Goal: Task Accomplishment & Management: Use online tool/utility

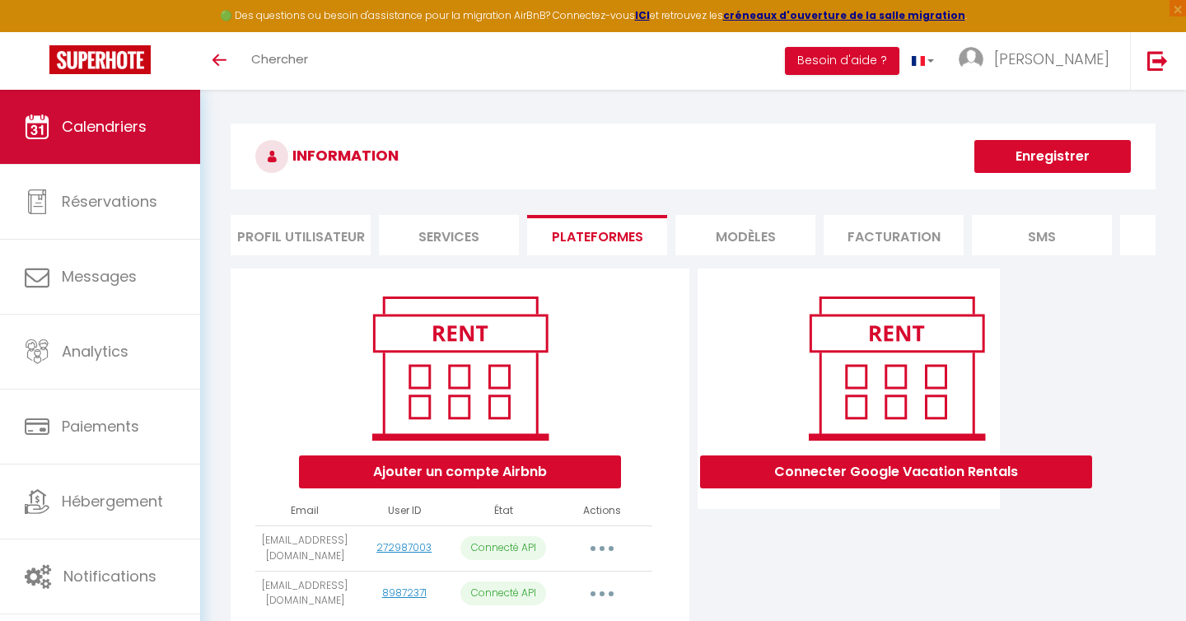
click at [128, 131] on span "Calendriers" at bounding box center [104, 126] width 85 height 21
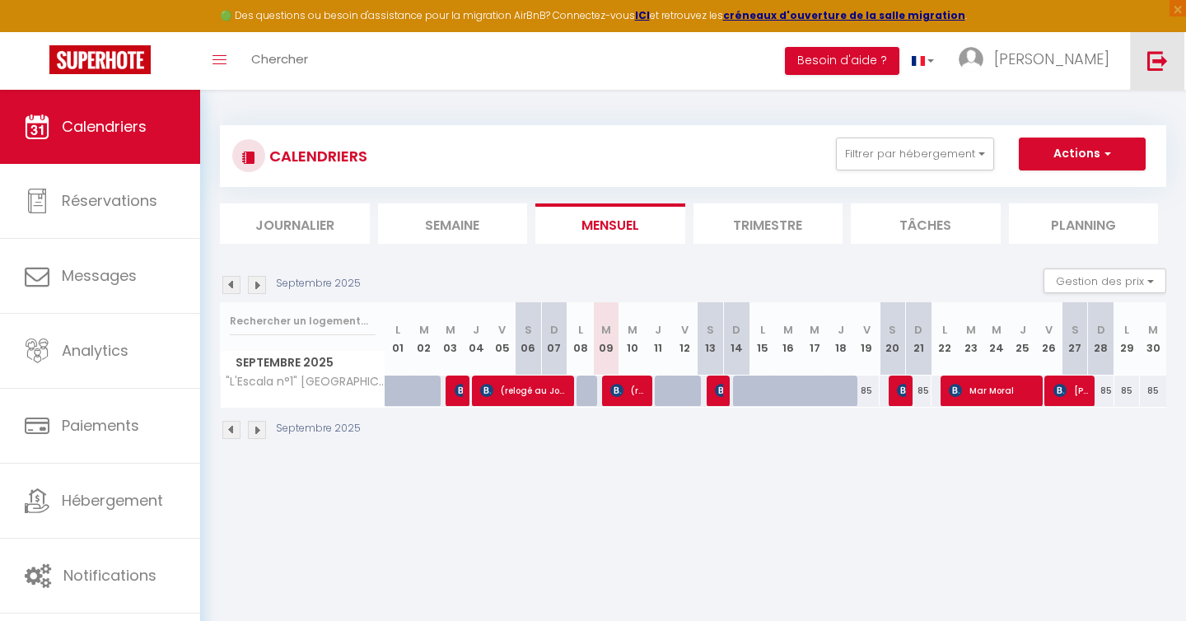
click at [1151, 58] on img at bounding box center [1157, 60] width 21 height 21
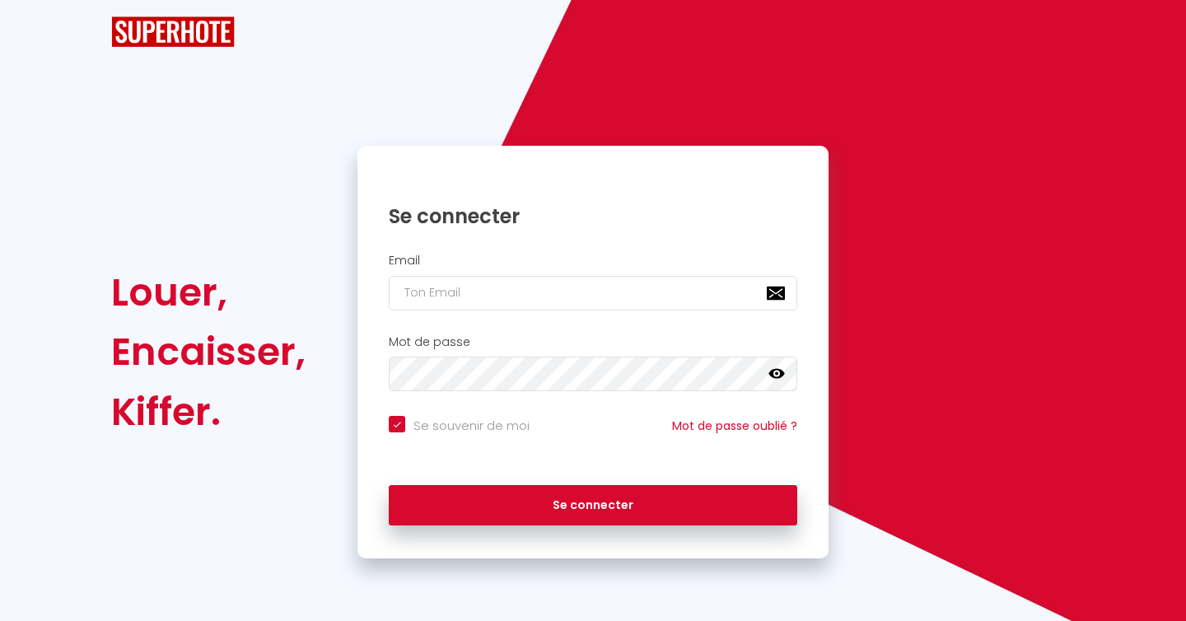
checkbox input "true"
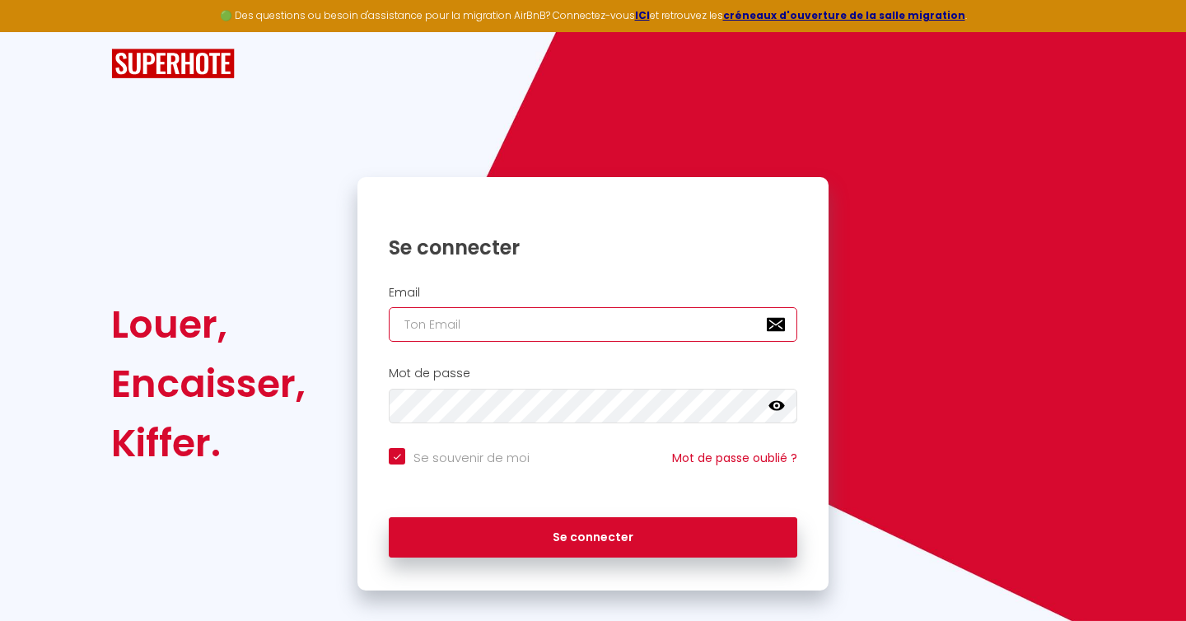
type input "[EMAIL_ADDRESS][DOMAIN_NAME]"
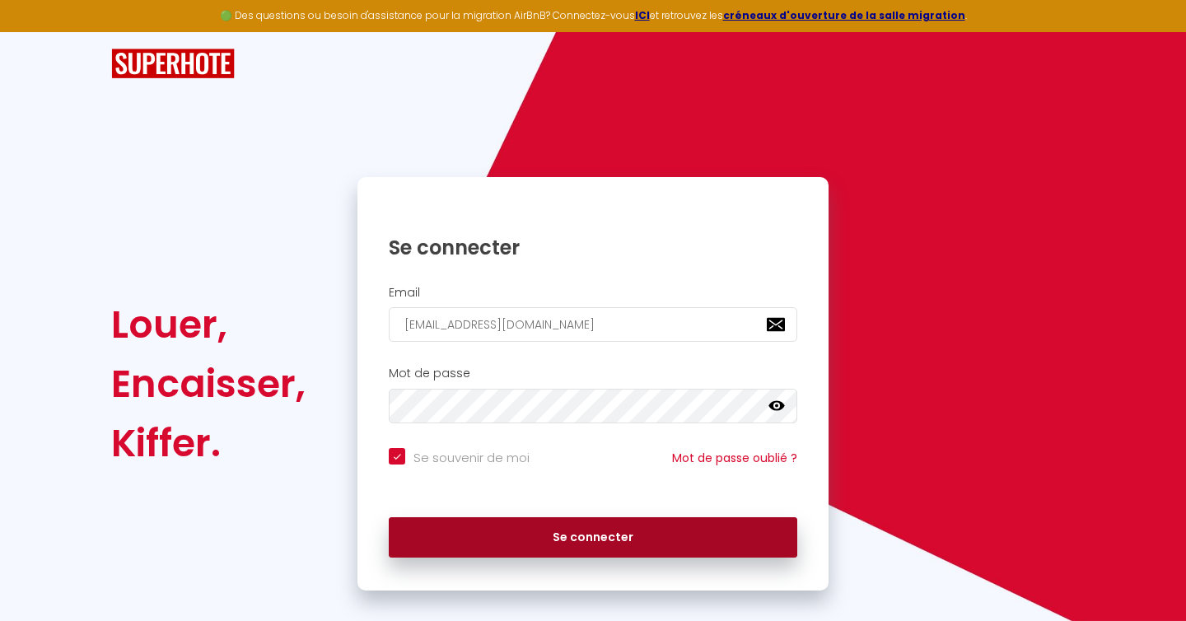
click at [740, 537] on button "Se connecter" at bounding box center [593, 537] width 408 height 41
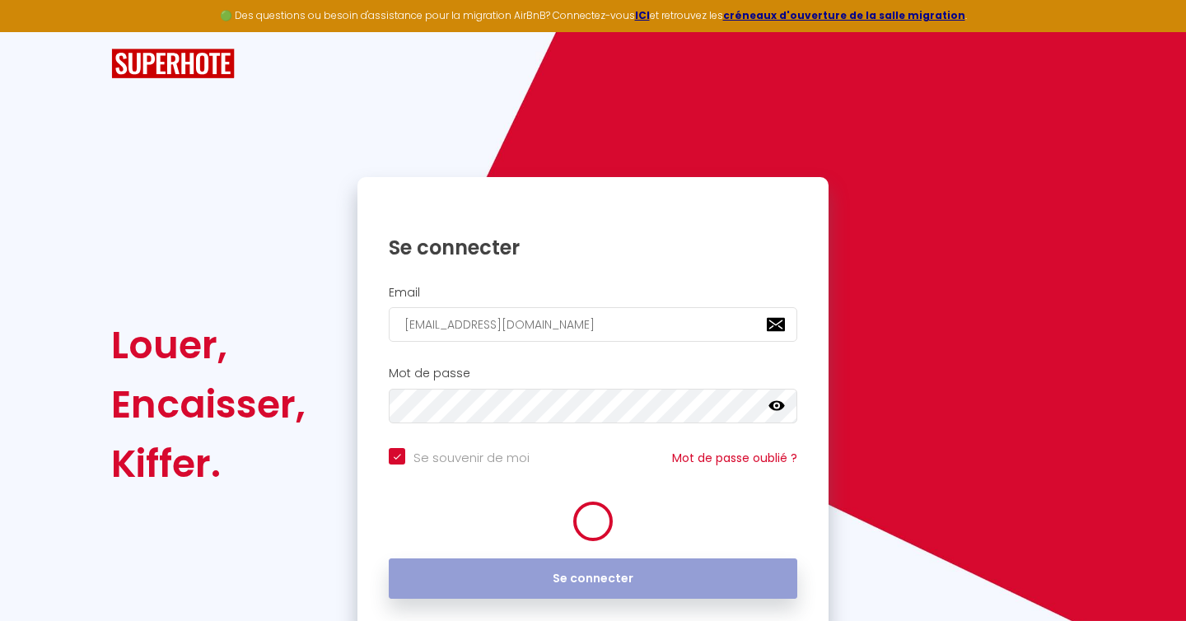
checkbox input "true"
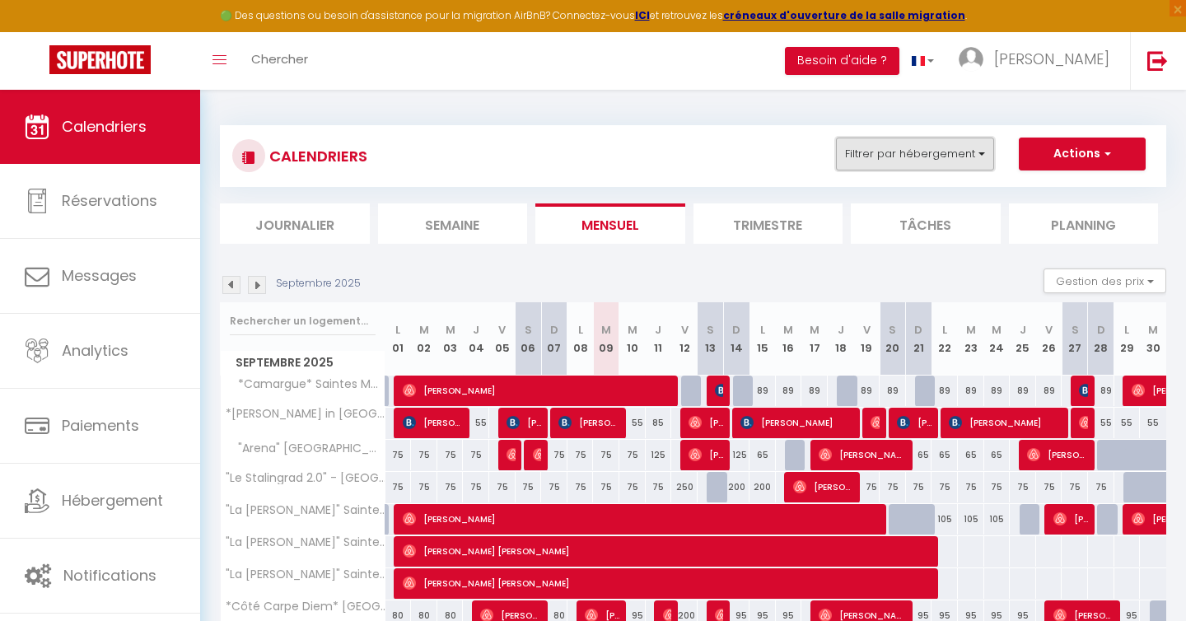
click at [929, 150] on button "Filtrer par hébergement" at bounding box center [915, 154] width 158 height 33
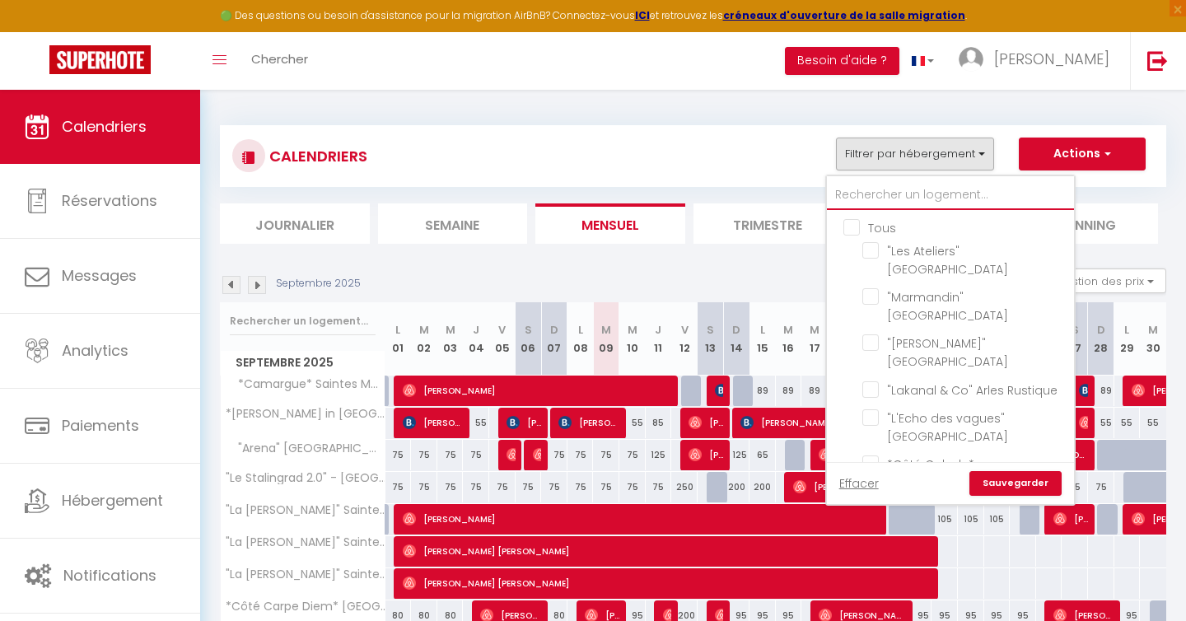
click at [893, 189] on input "text" at bounding box center [950, 195] width 247 height 30
type input "e"
checkbox input "false"
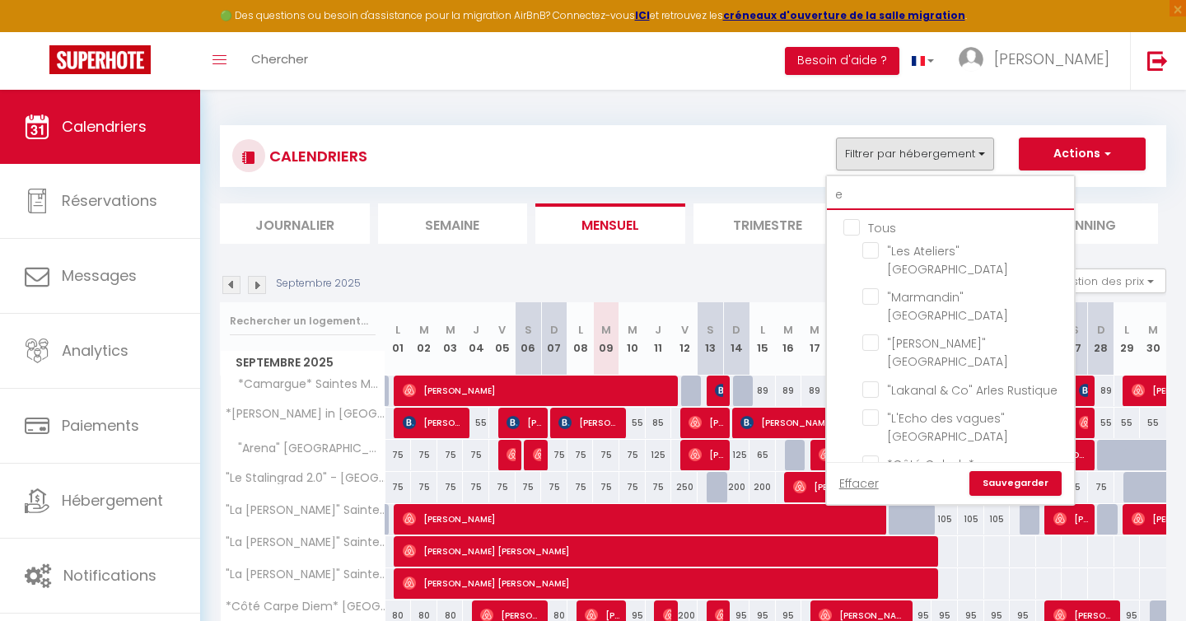
checkbox input "false"
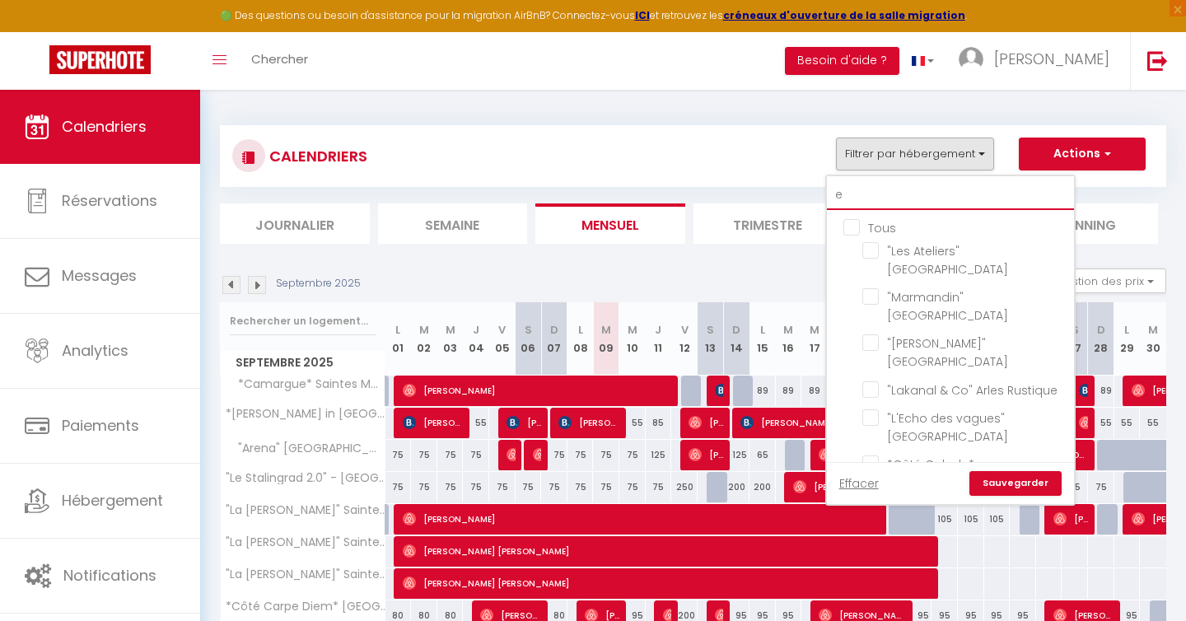
checkbox input "false"
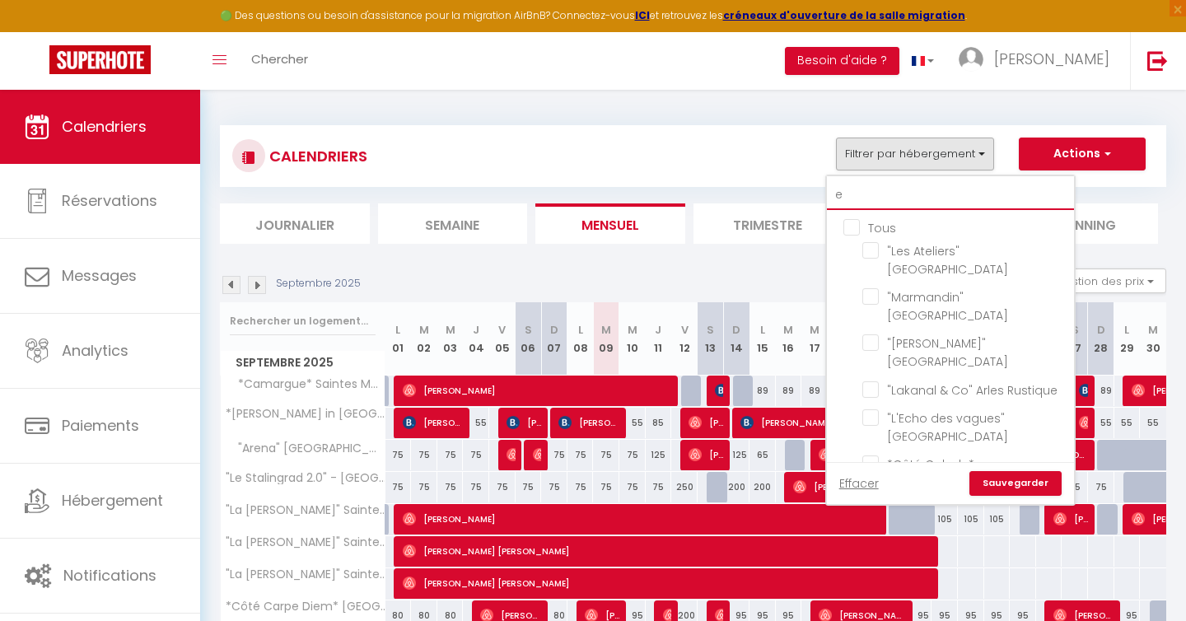
checkbox input "false"
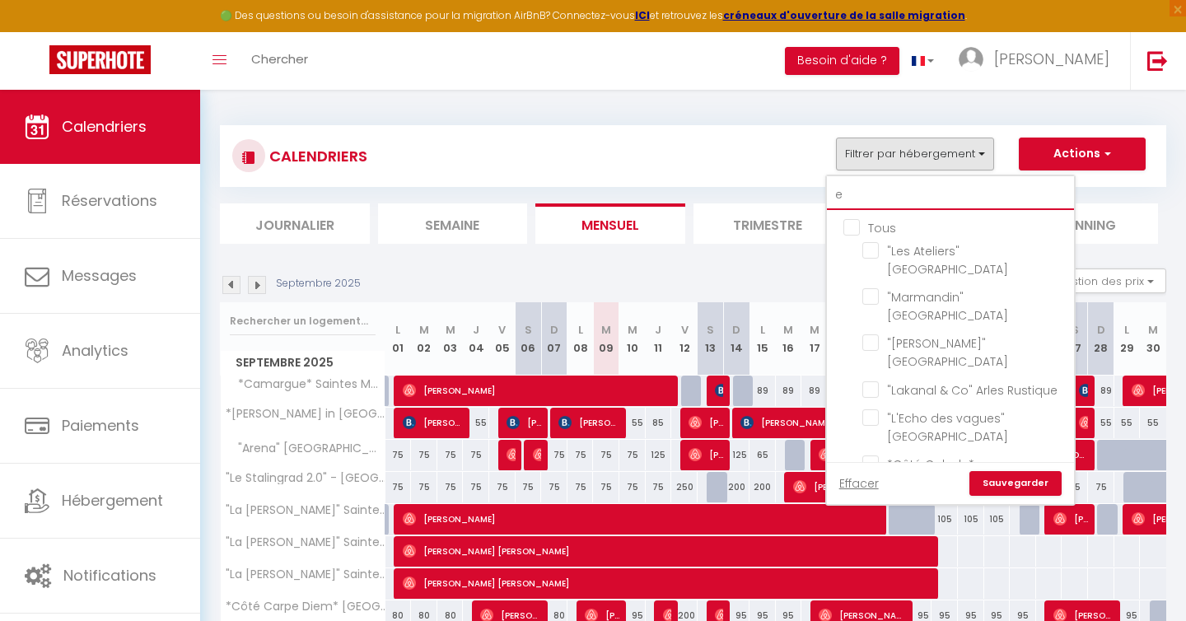
checkbox input "false"
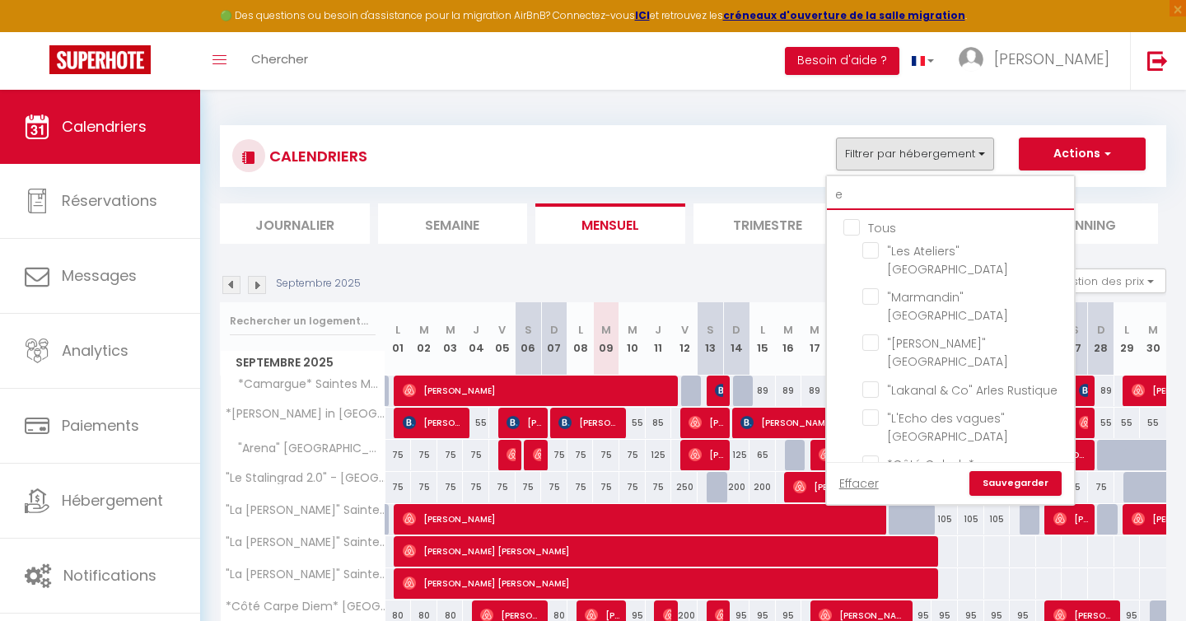
checkbox input "false"
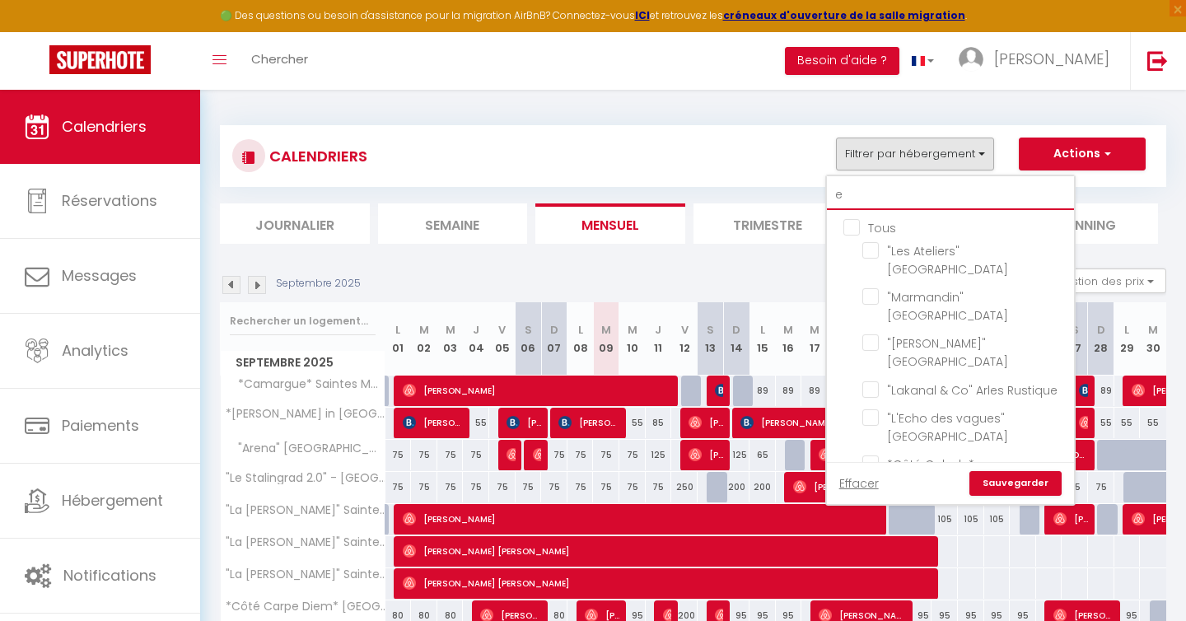
checkbox input "false"
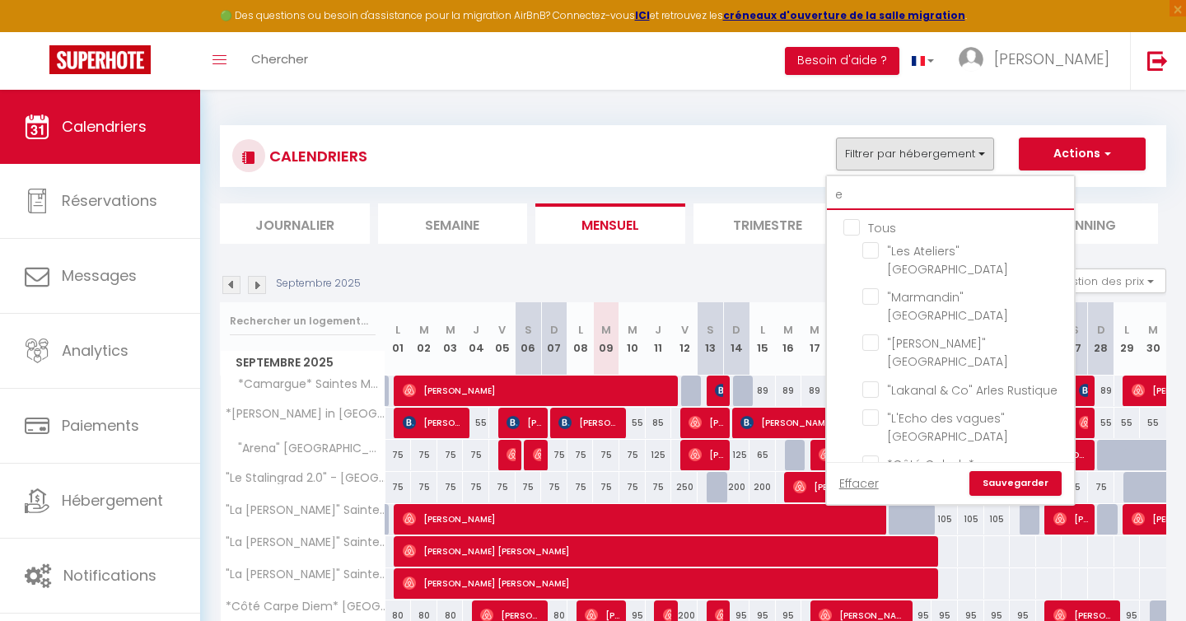
checkbox input "false"
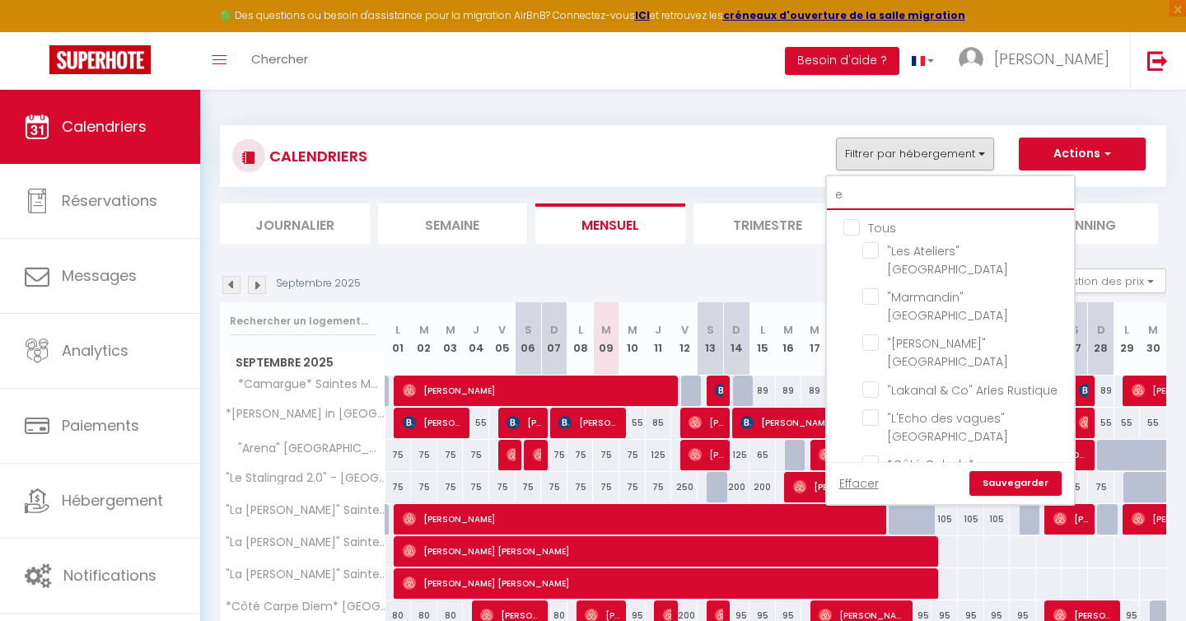
checkbox input "false"
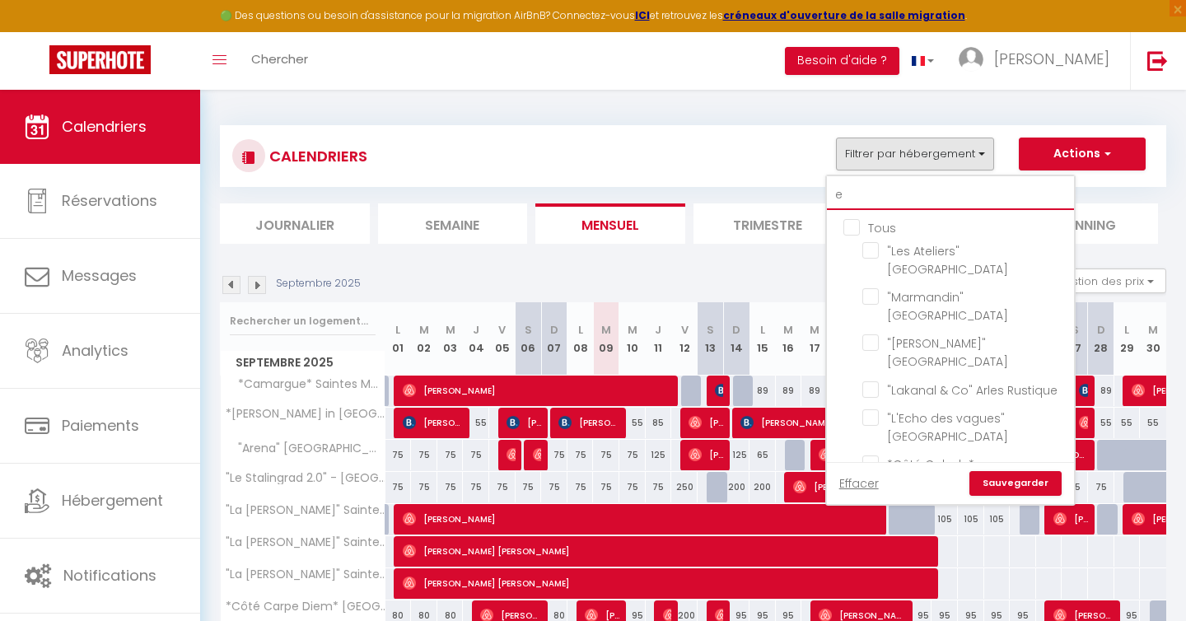
checkbox input "false"
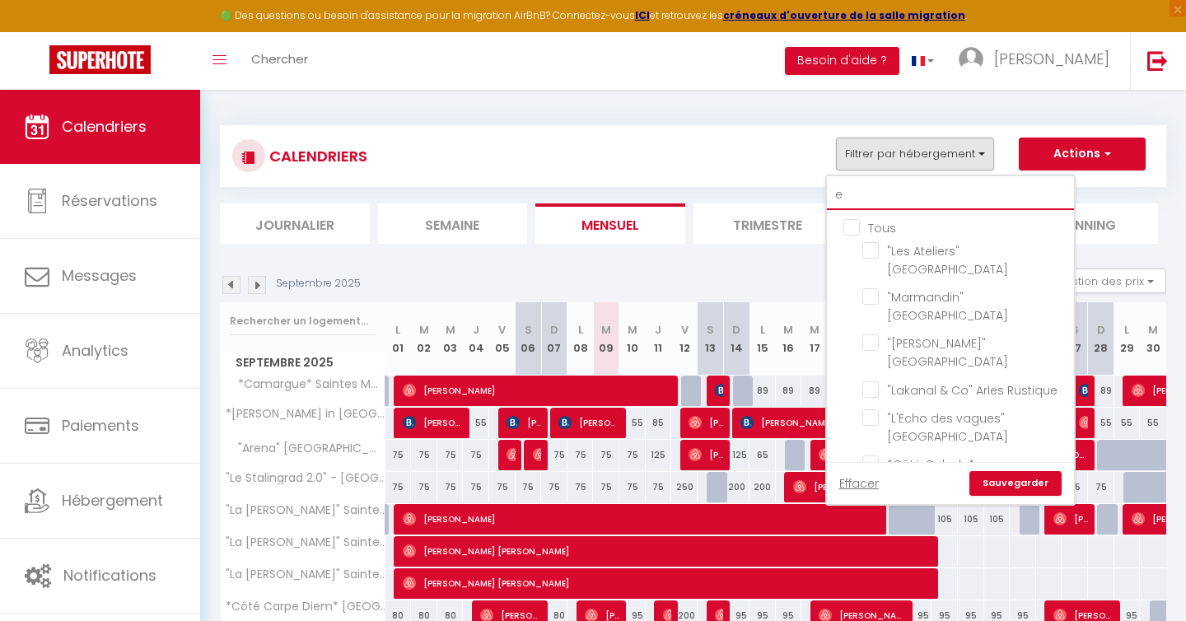
checkbox input "false"
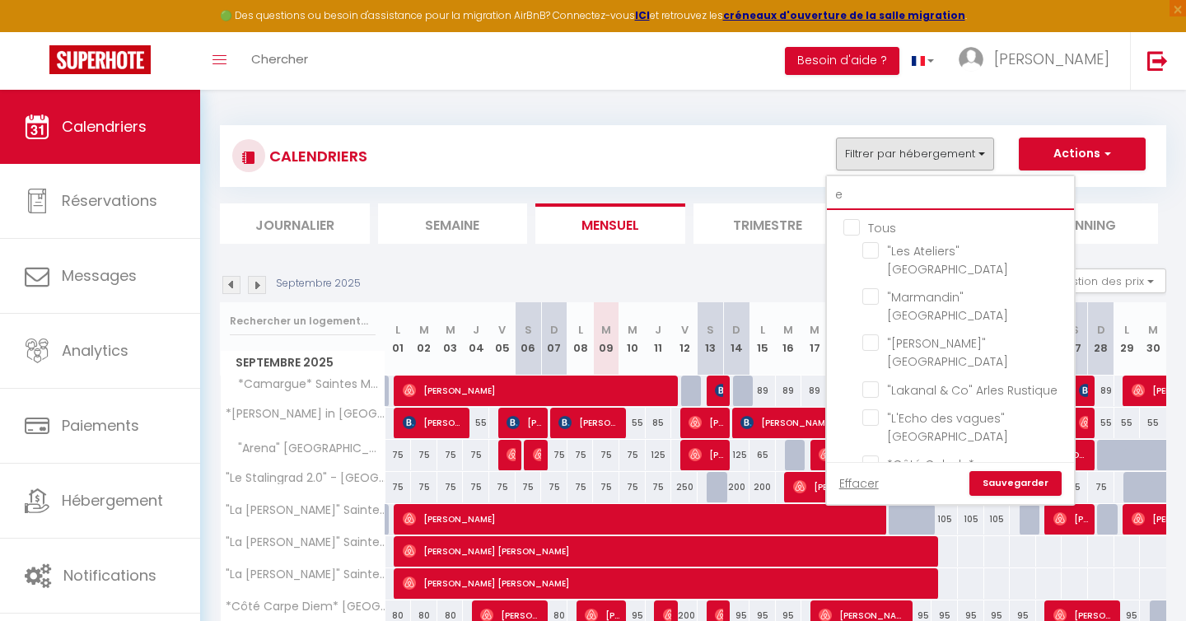
checkbox input "false"
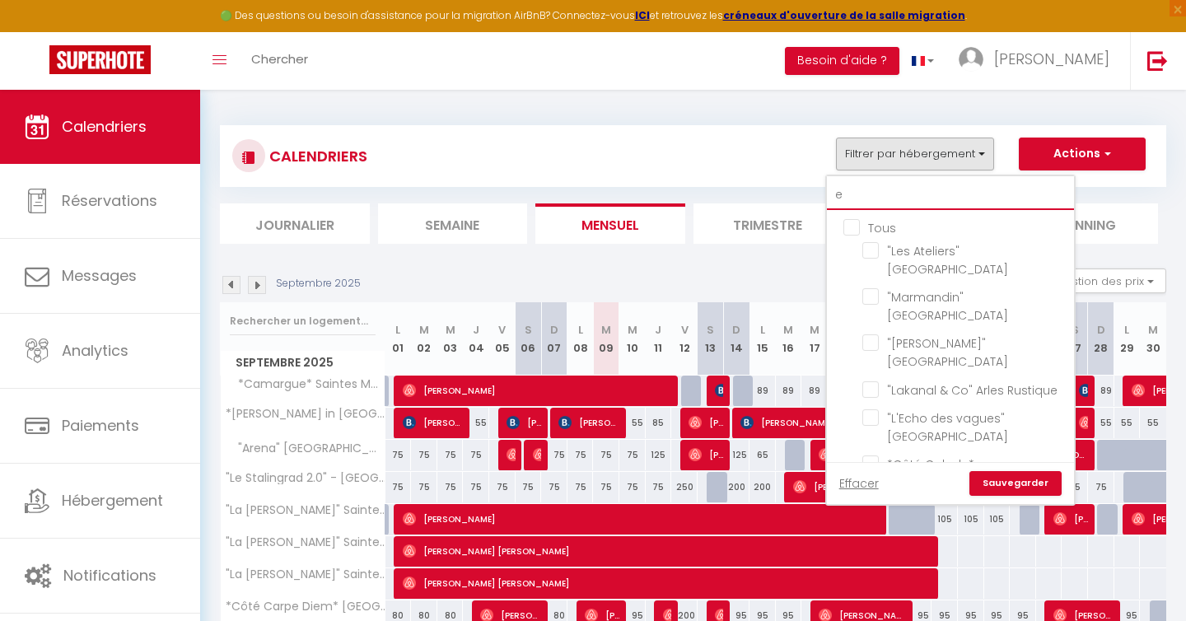
checkbox input "false"
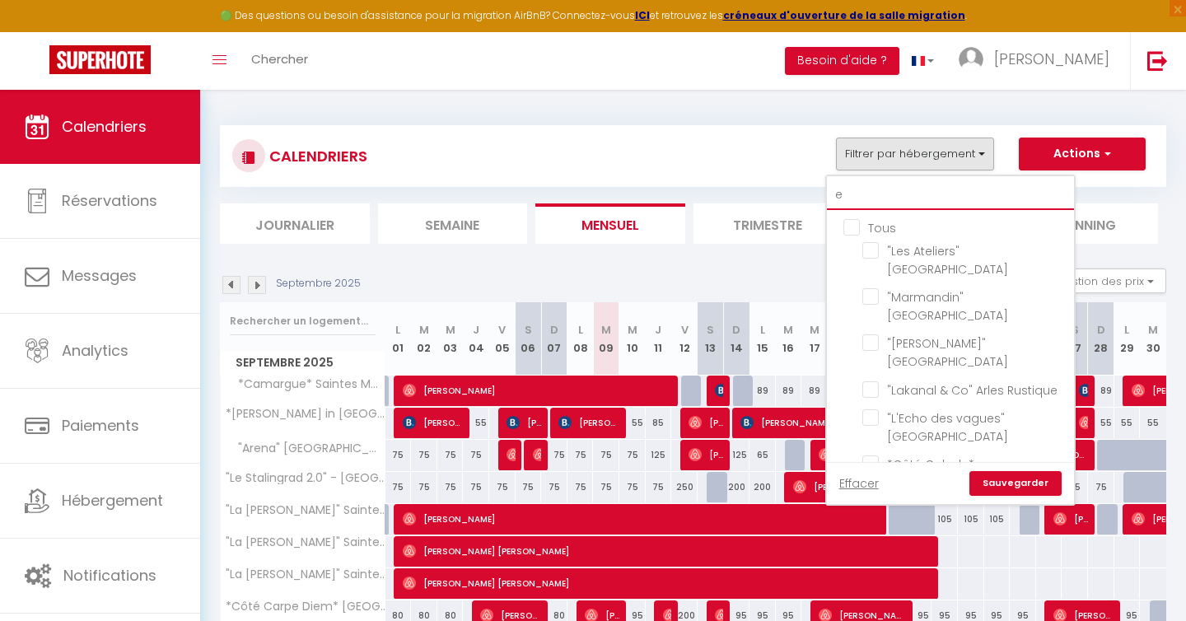
checkbox input "false"
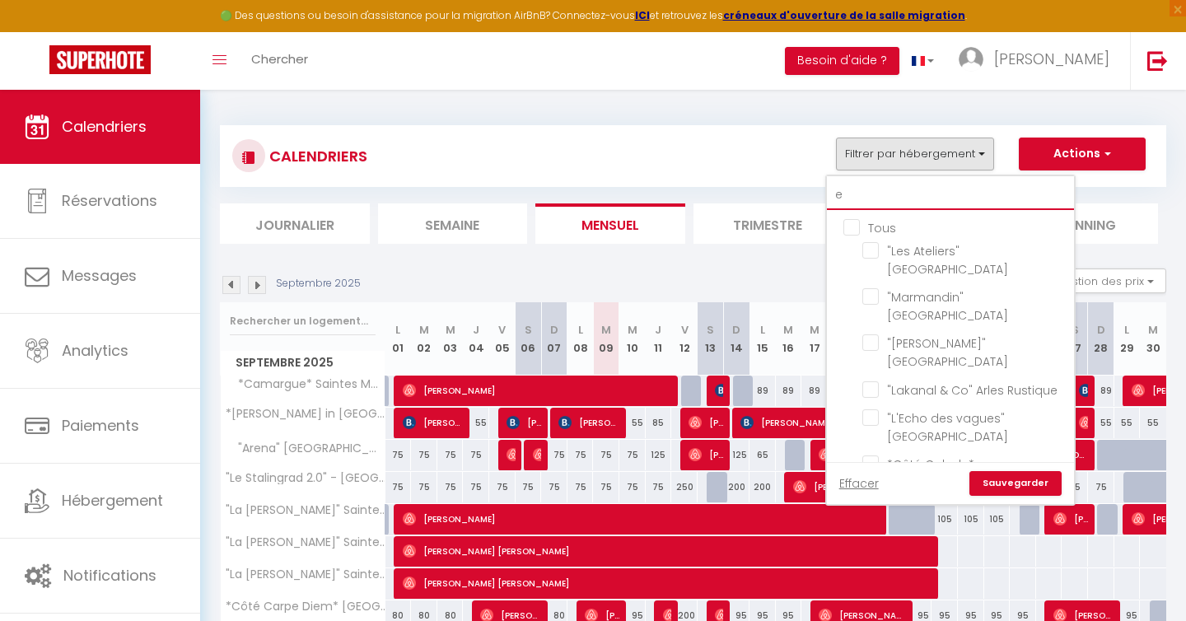
checkbox input "false"
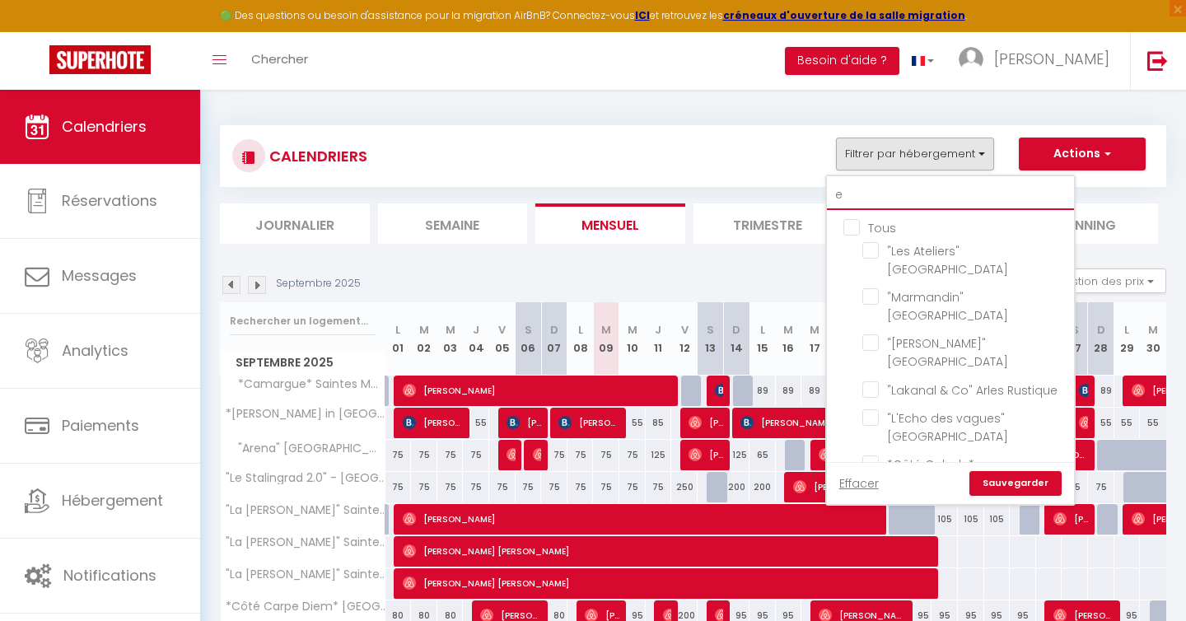
checkbox input "false"
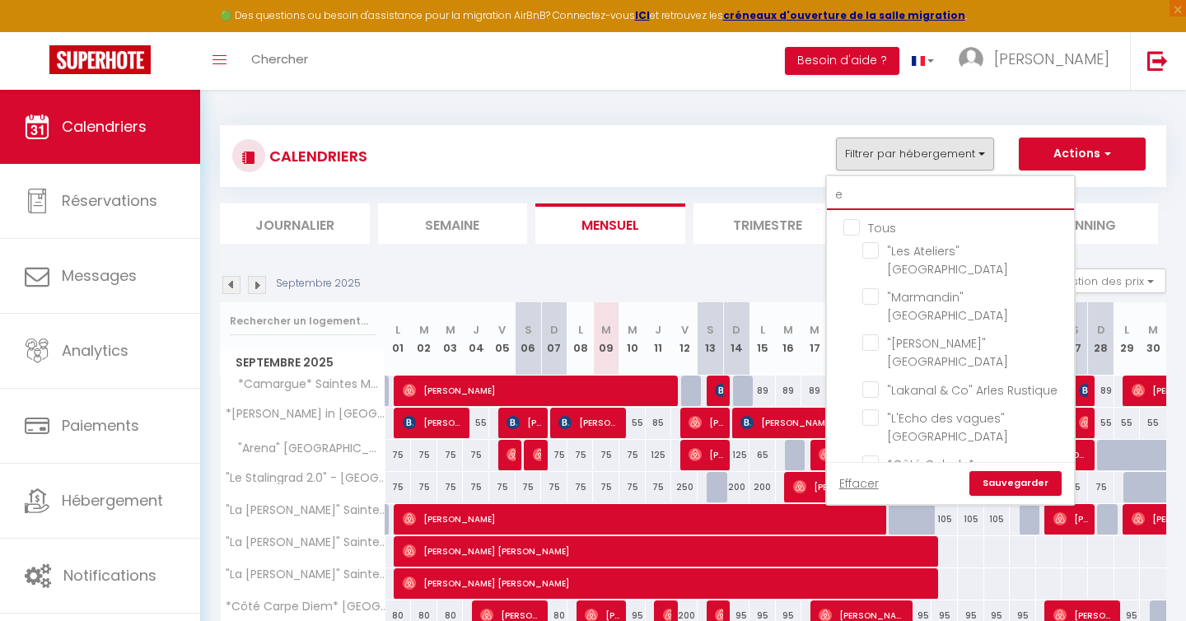
checkbox input "false"
type input "es"
checkbox input "false"
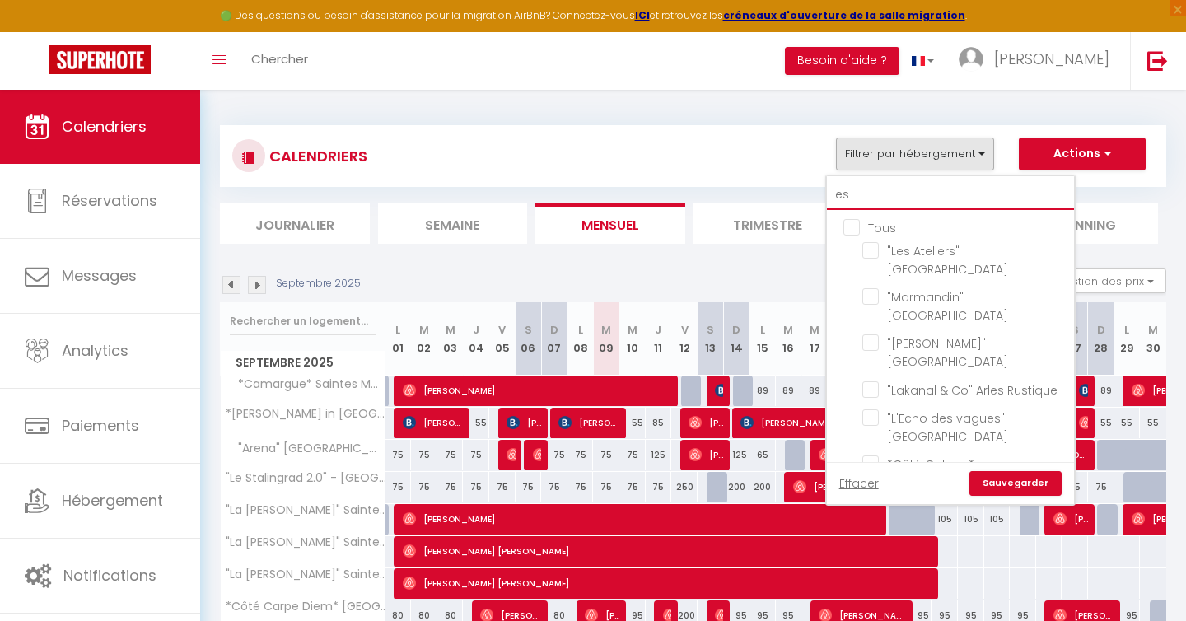
checkbox input "false"
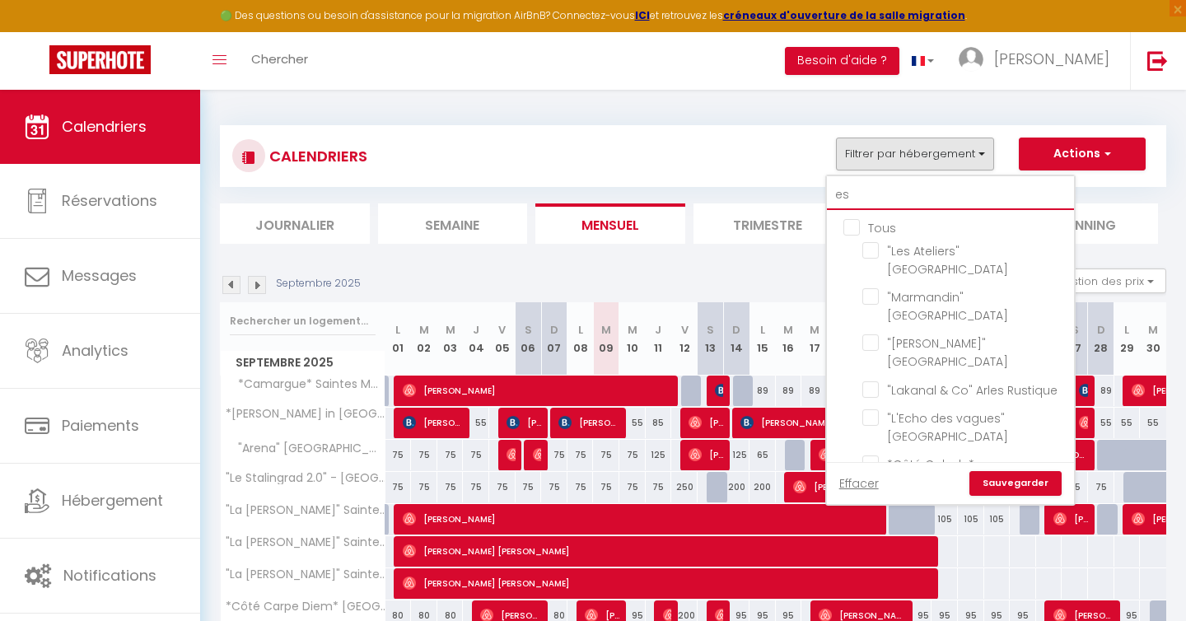
checkbox input "false"
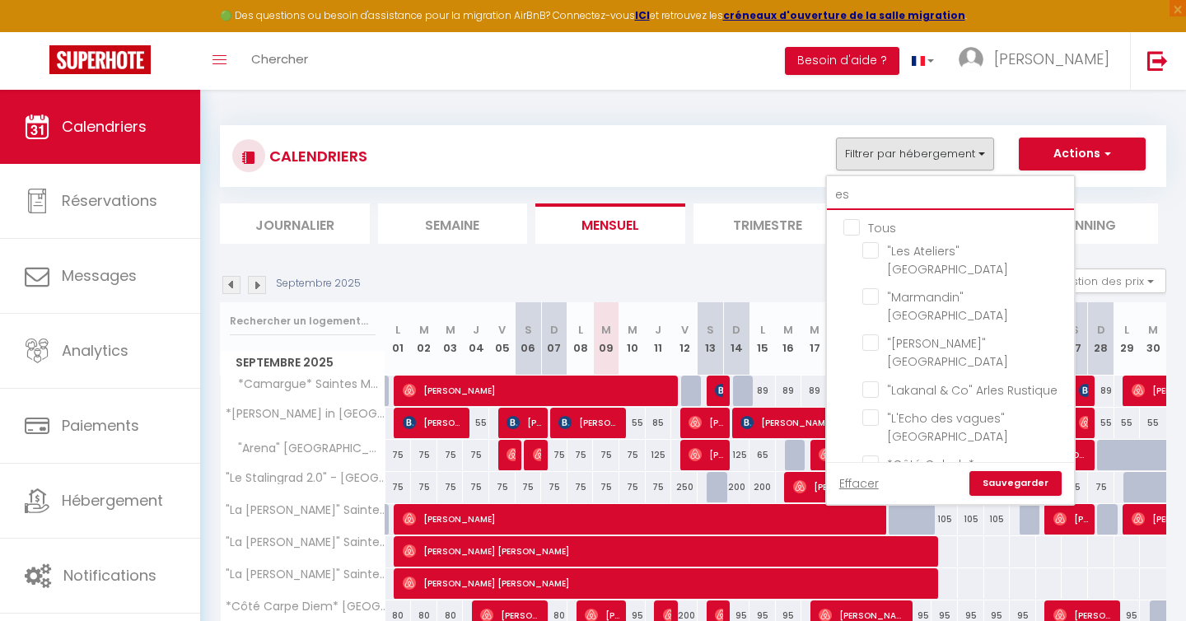
checkbox input "false"
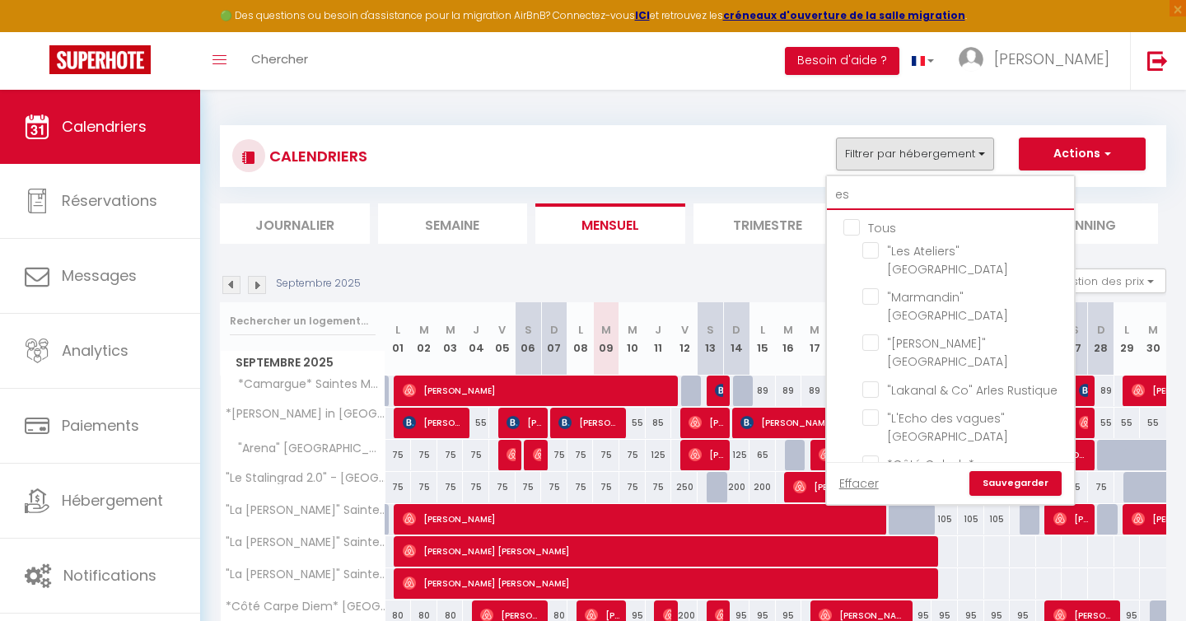
checkbox input "false"
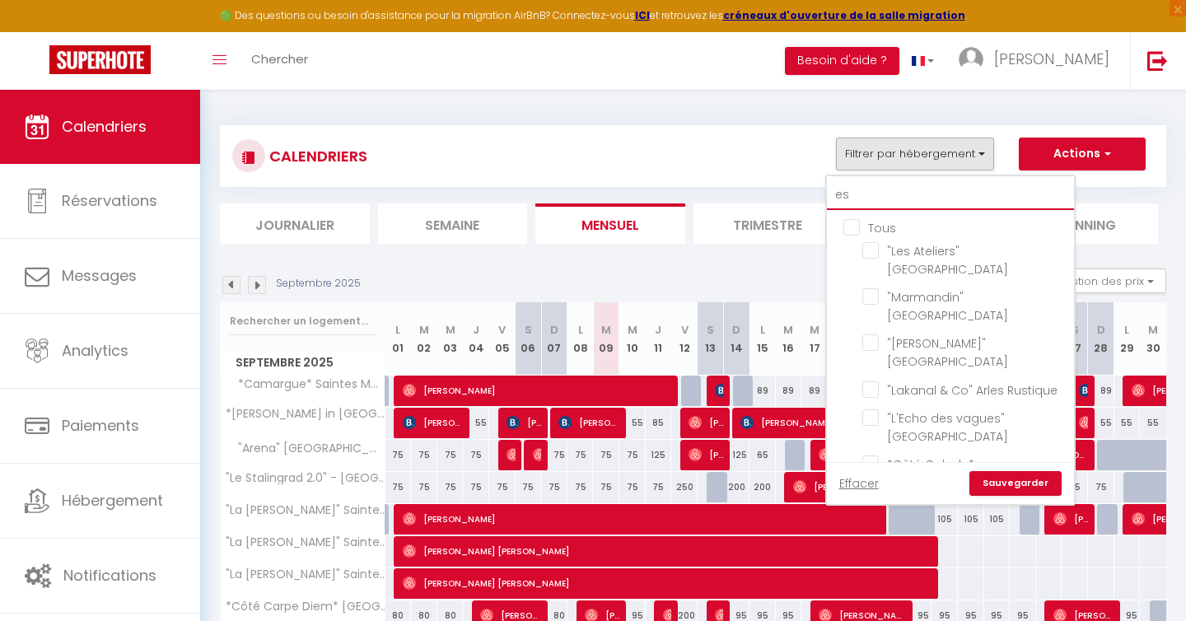
checkbox input "false"
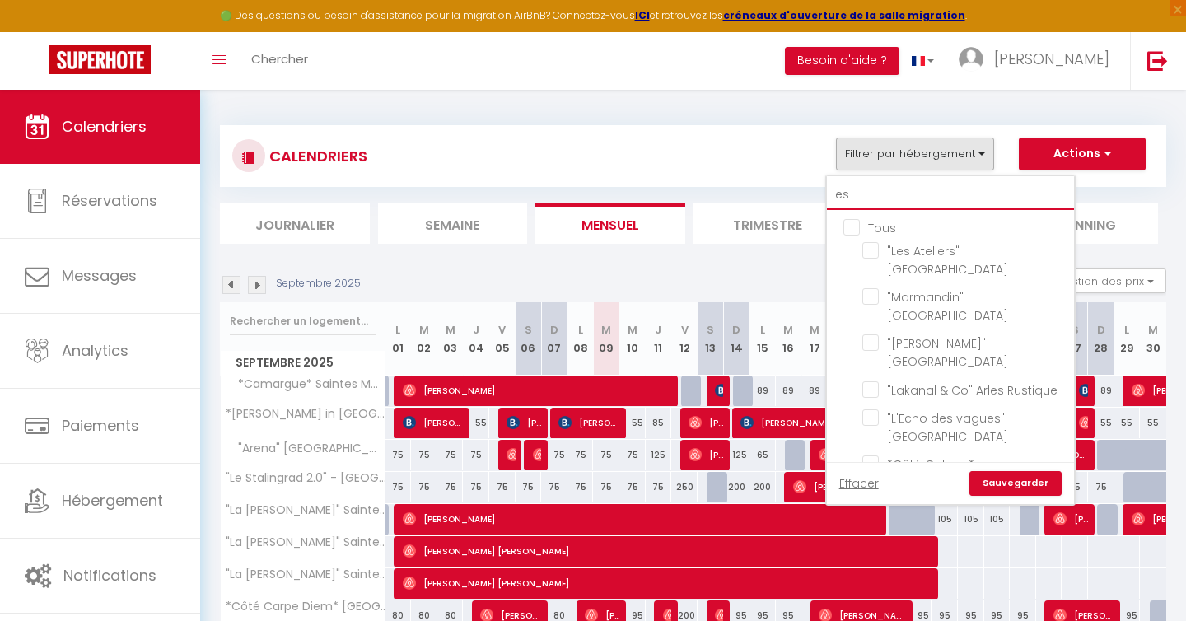
checkbox input "false"
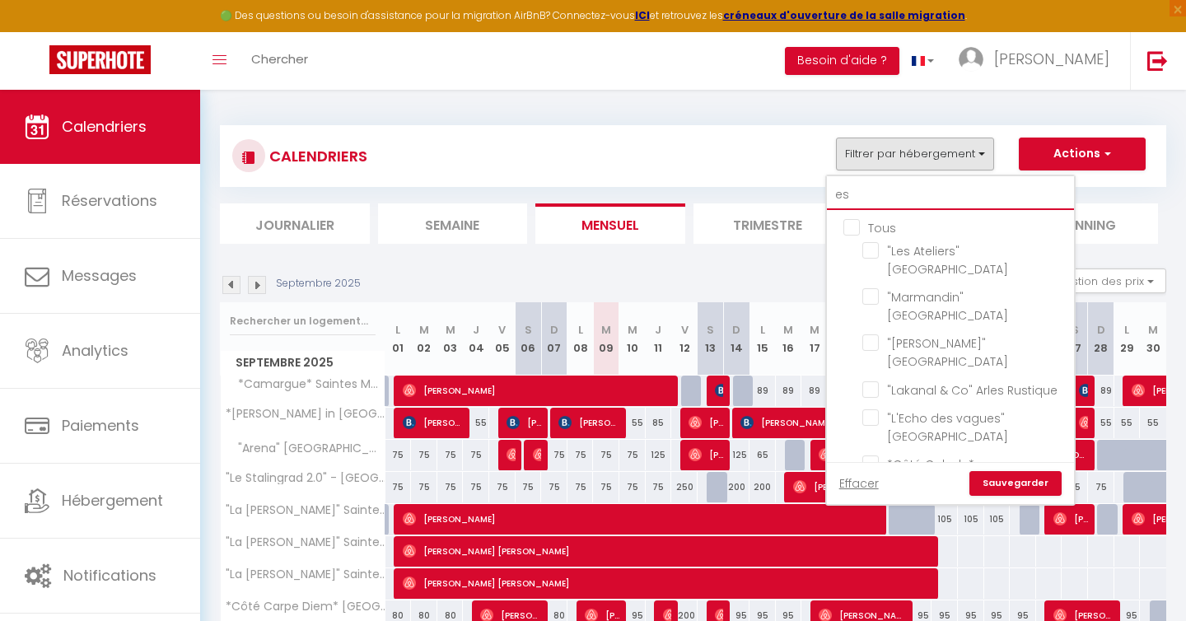
checkbox input "false"
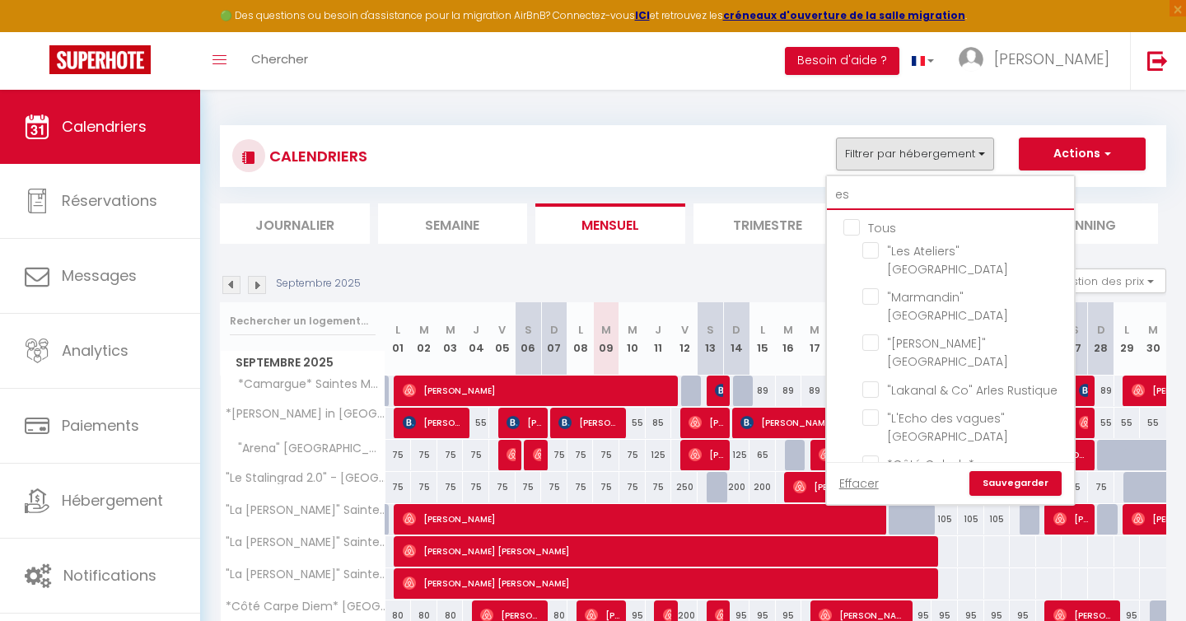
checkbox input "false"
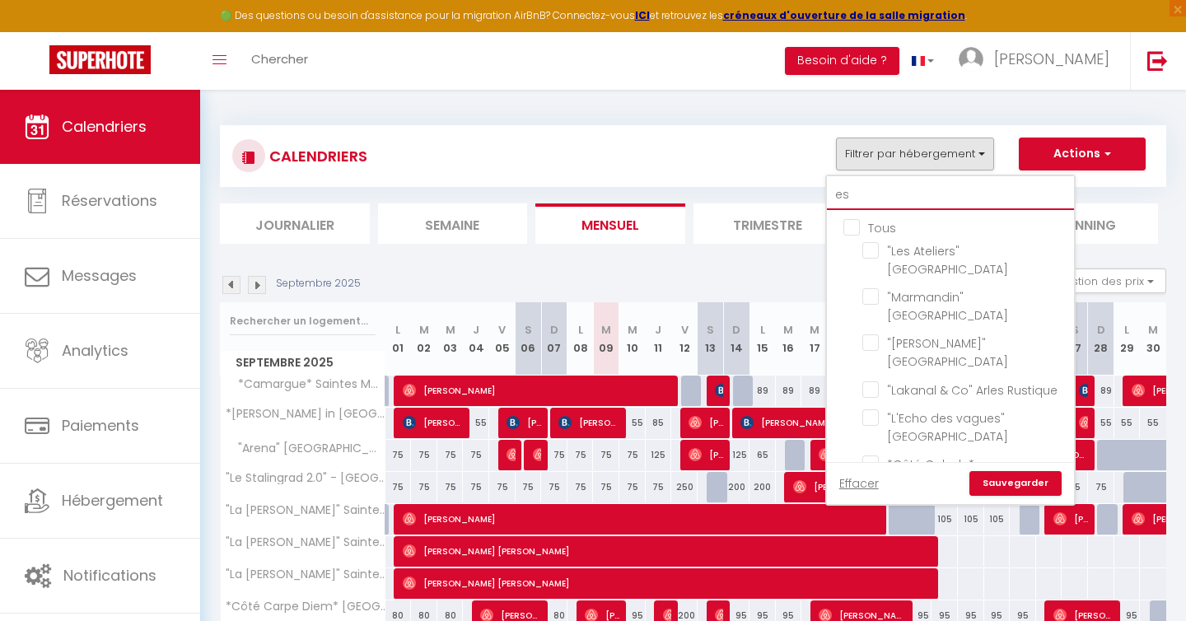
checkbox input "false"
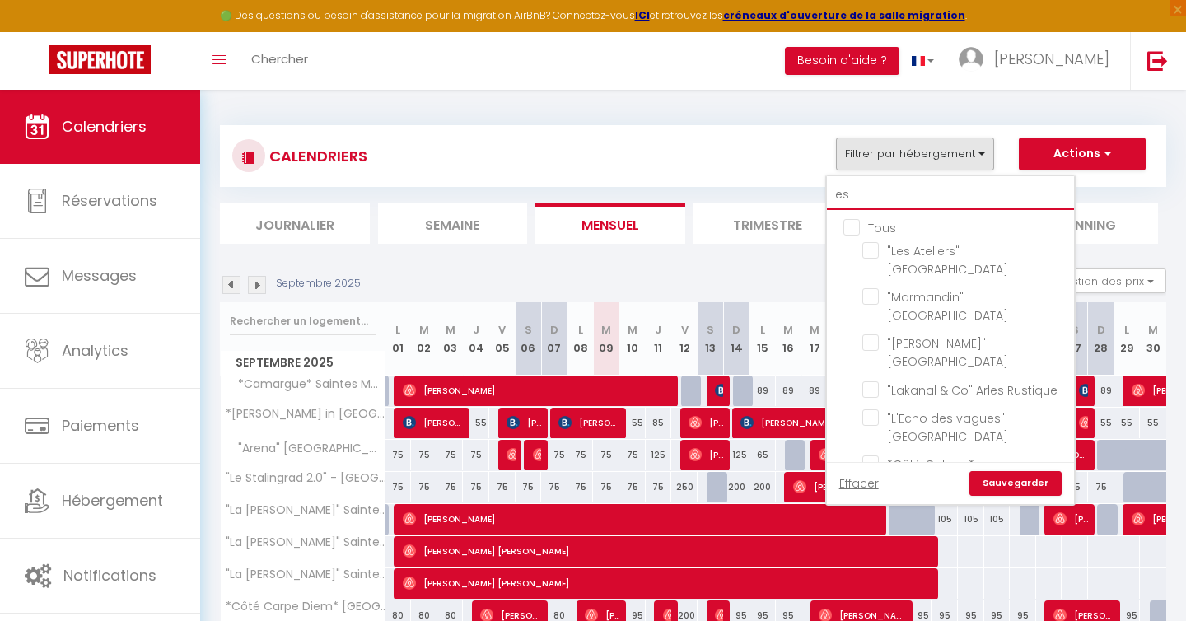
checkbox input "false"
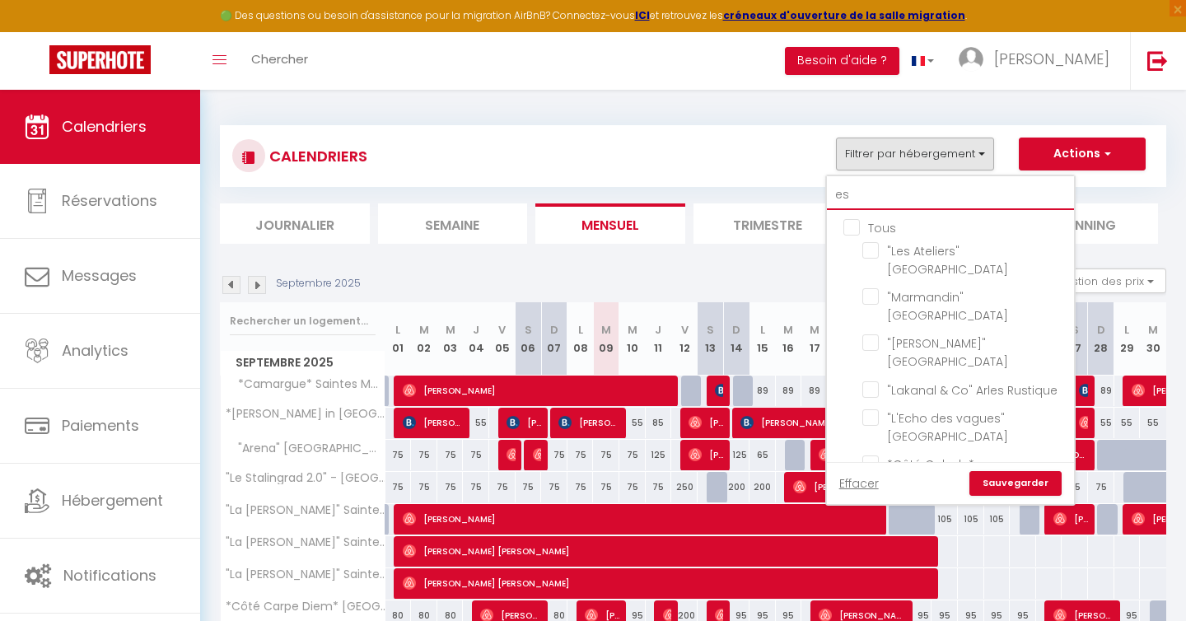
checkbox input "false"
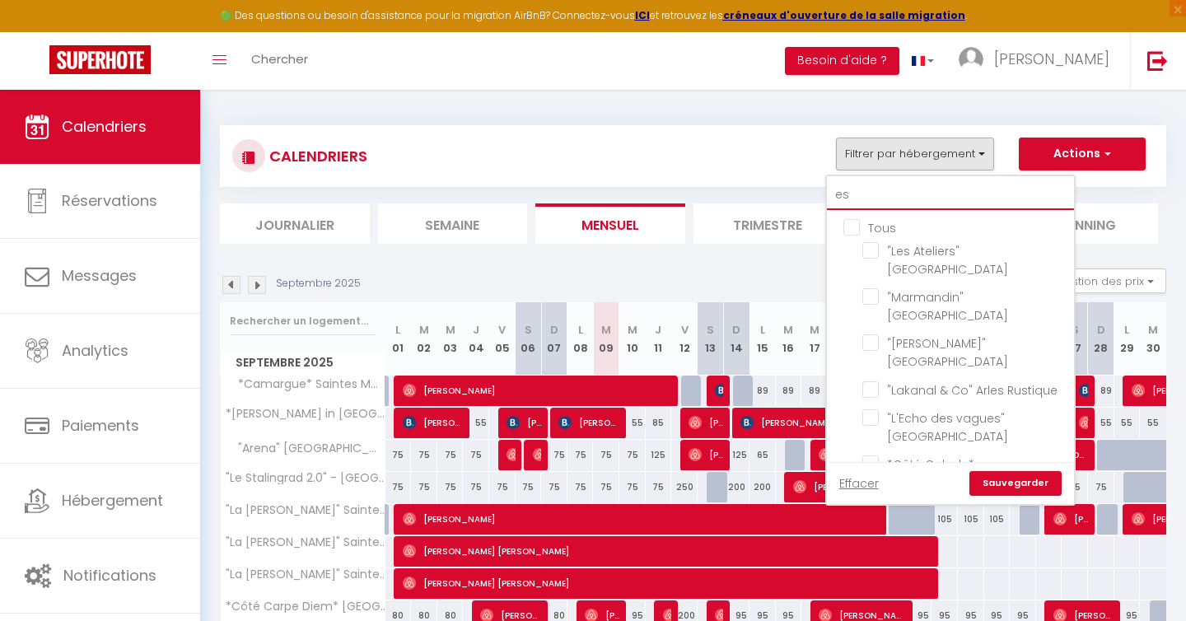
checkbox input "false"
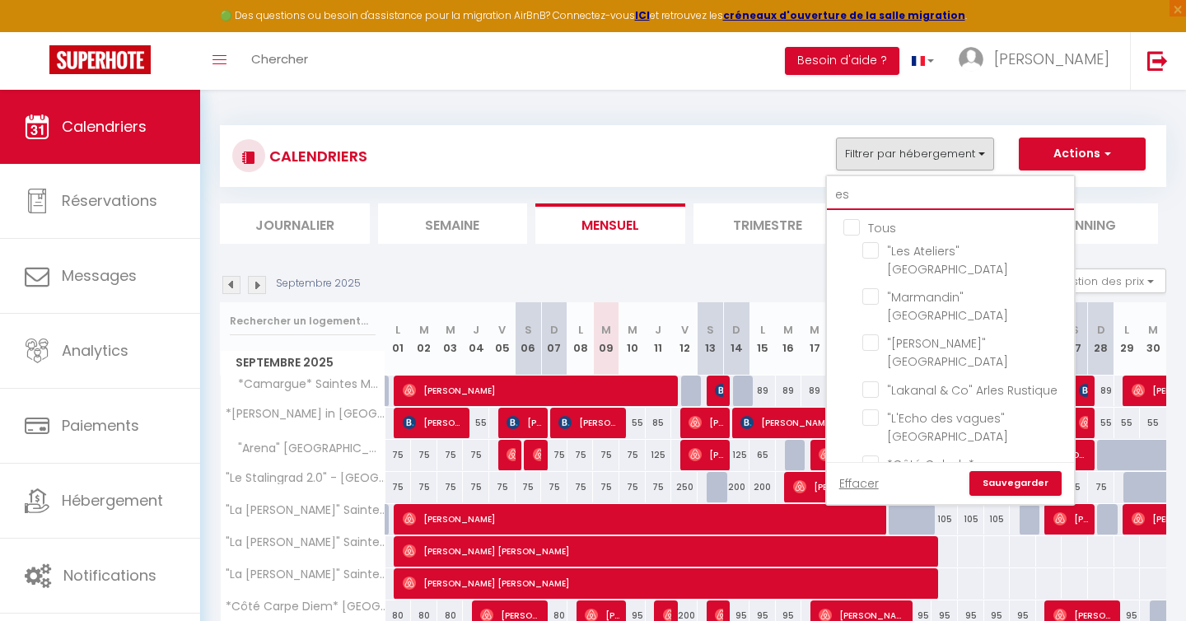
checkbox input "false"
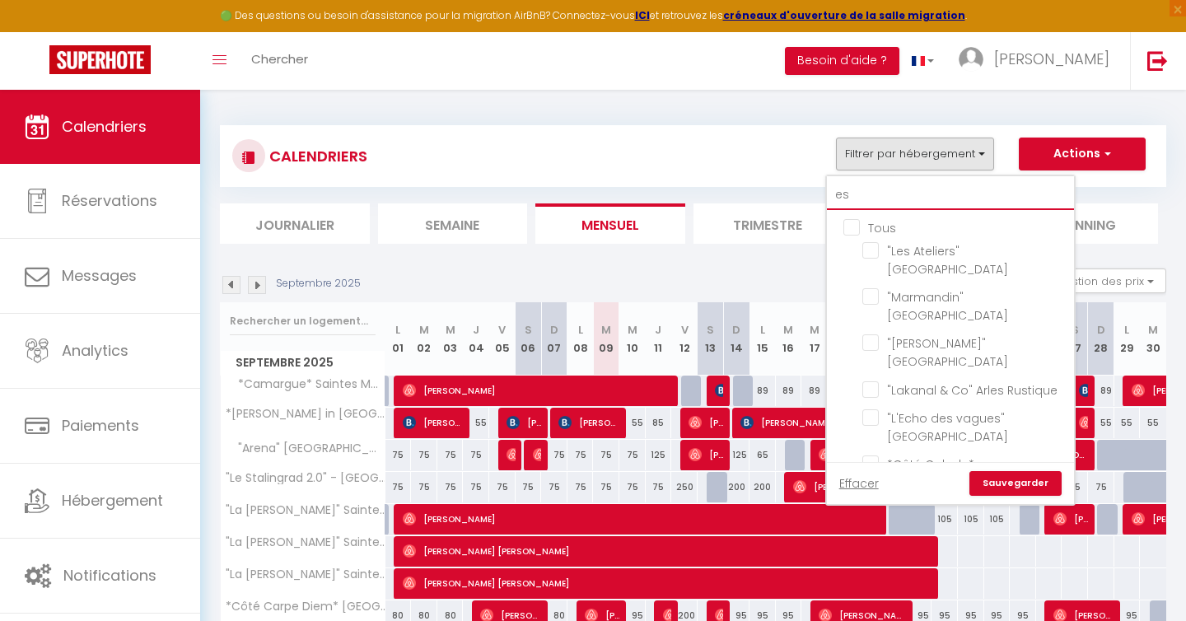
checkbox input "false"
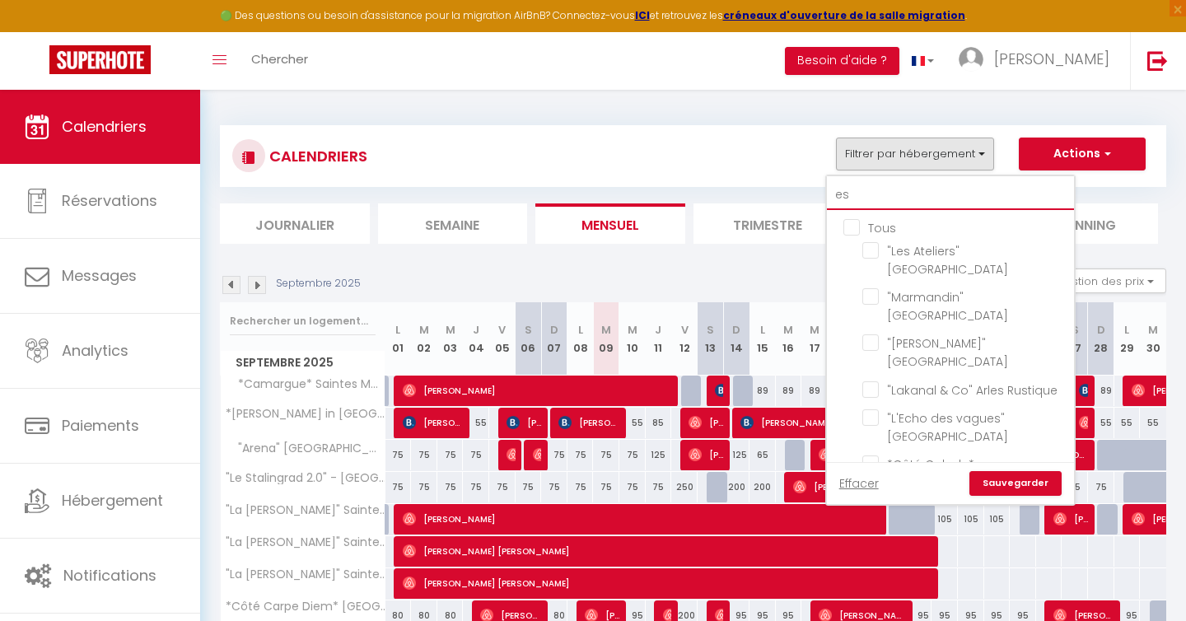
checkbox input "false"
type input "esc"
checkbox input "false"
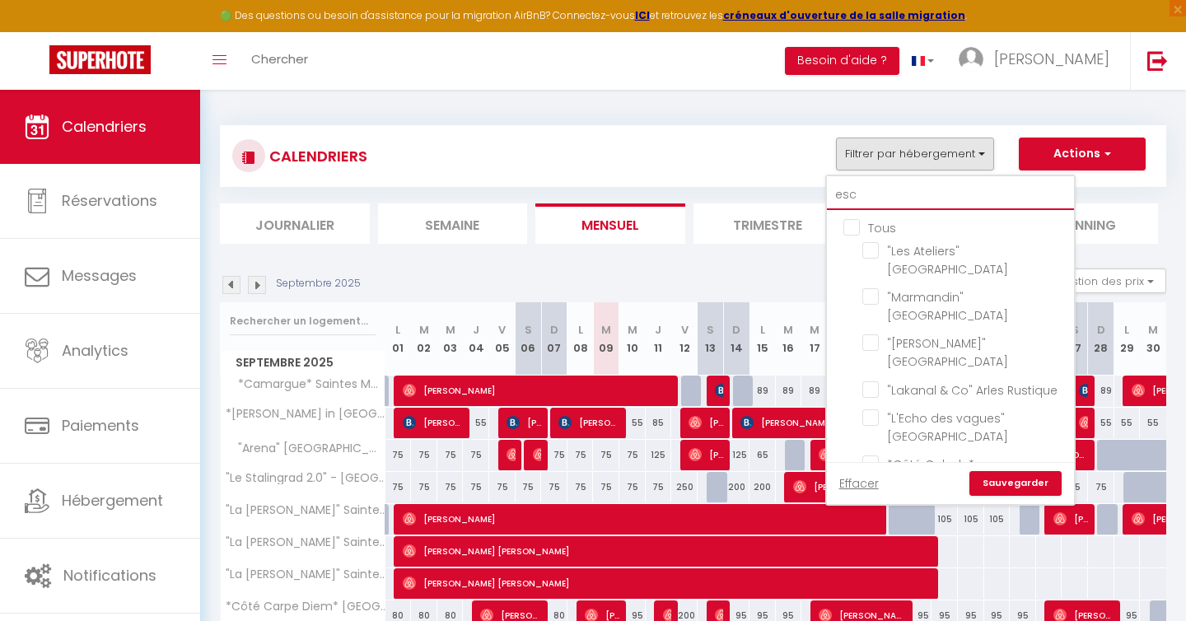
checkbox input "false"
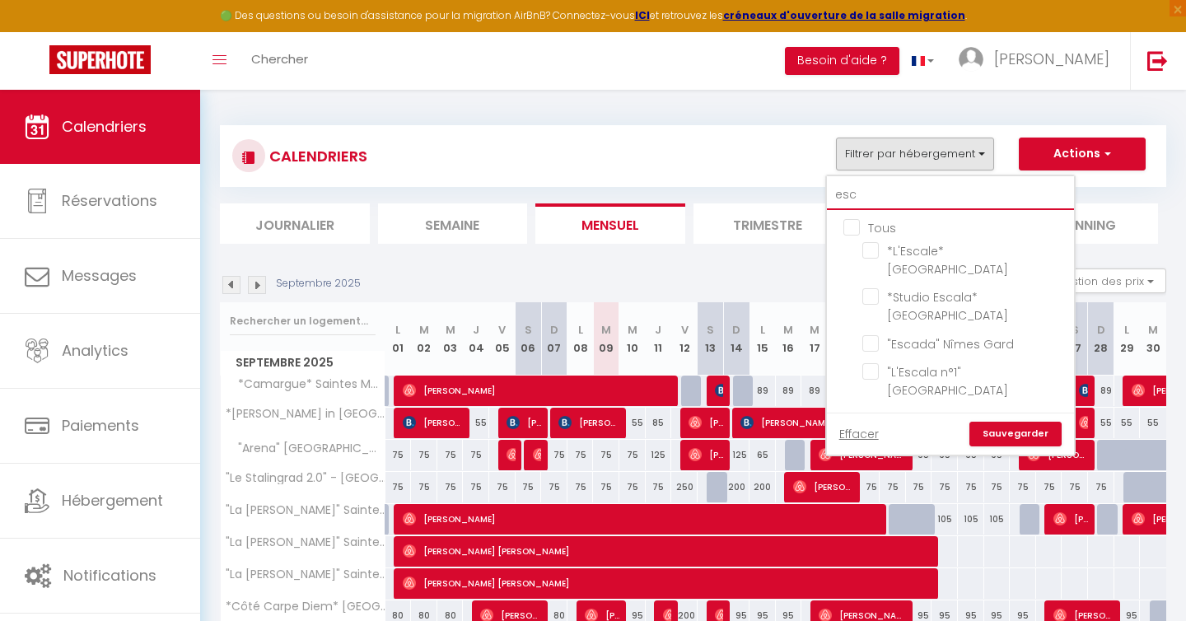
type input "esca"
checkbox input "false"
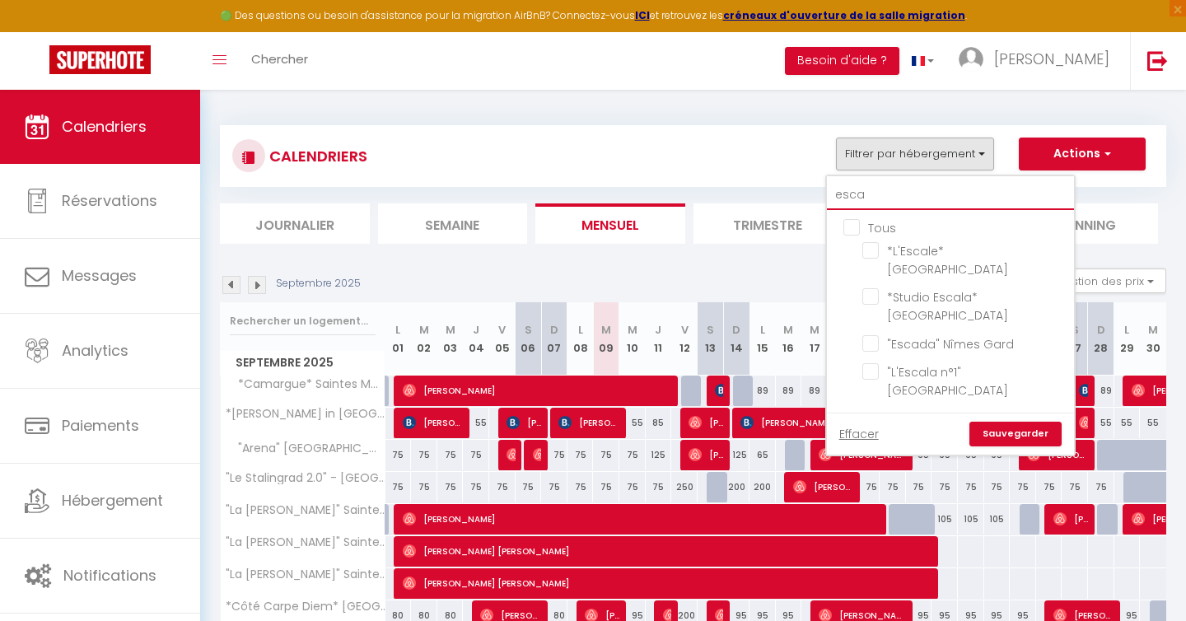
checkbox input "false"
type input "esca"
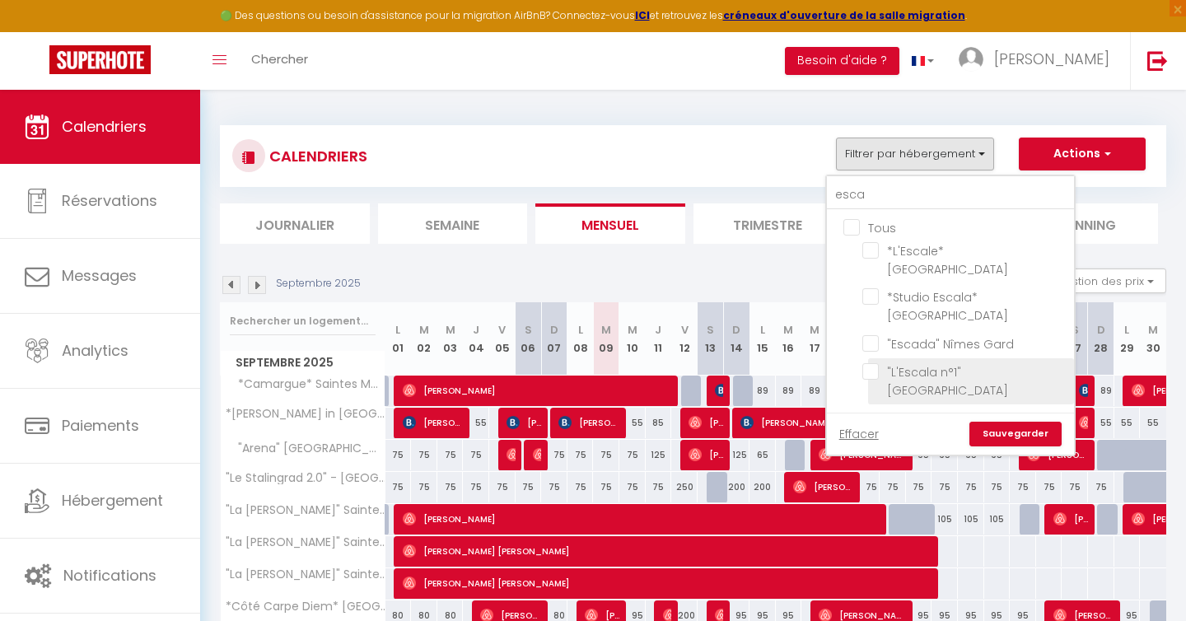
click at [875, 363] on input ""L'Escala n°1" [GEOGRAPHIC_DATA]" at bounding box center [965, 371] width 206 height 16
checkbox input "true"
checkbox input "false"
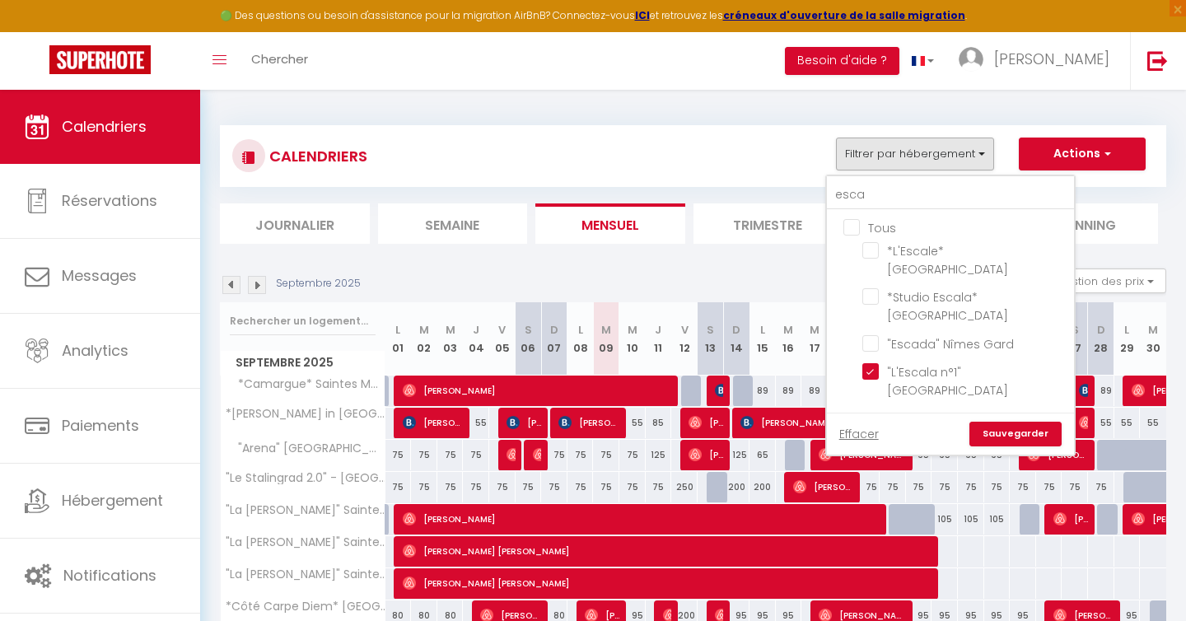
click at [1003, 422] on link "Sauvegarder" at bounding box center [1015, 434] width 92 height 25
